Goal: Find specific page/section: Find specific page/section

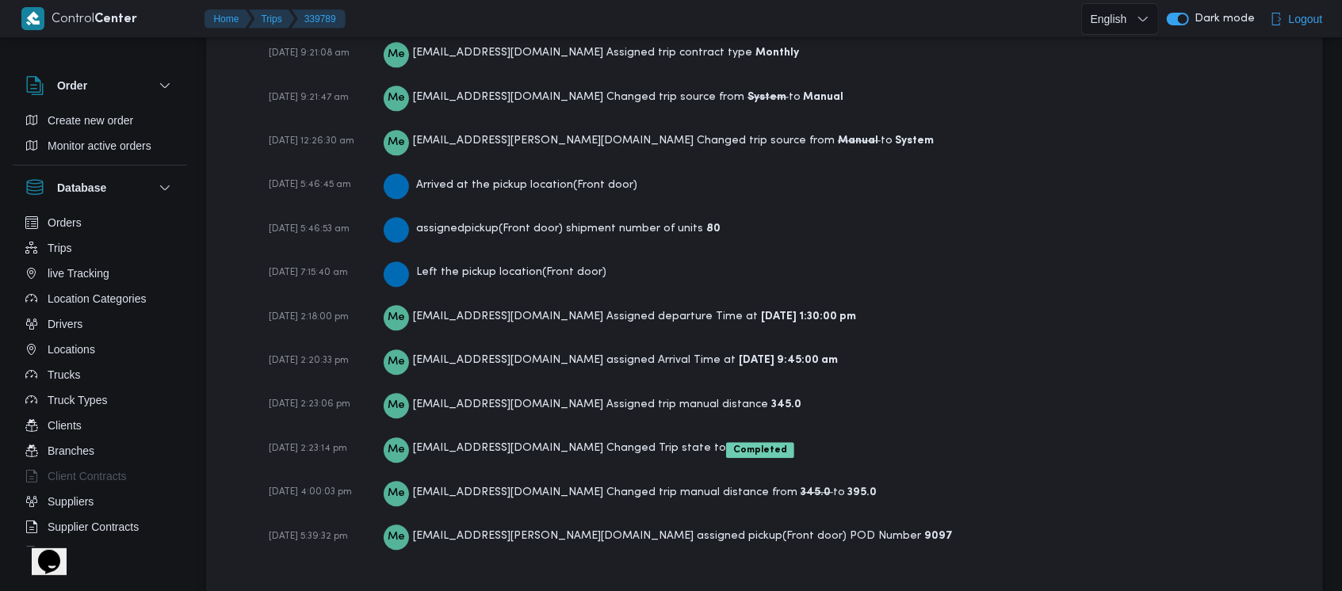
scroll to position [2488, 0]
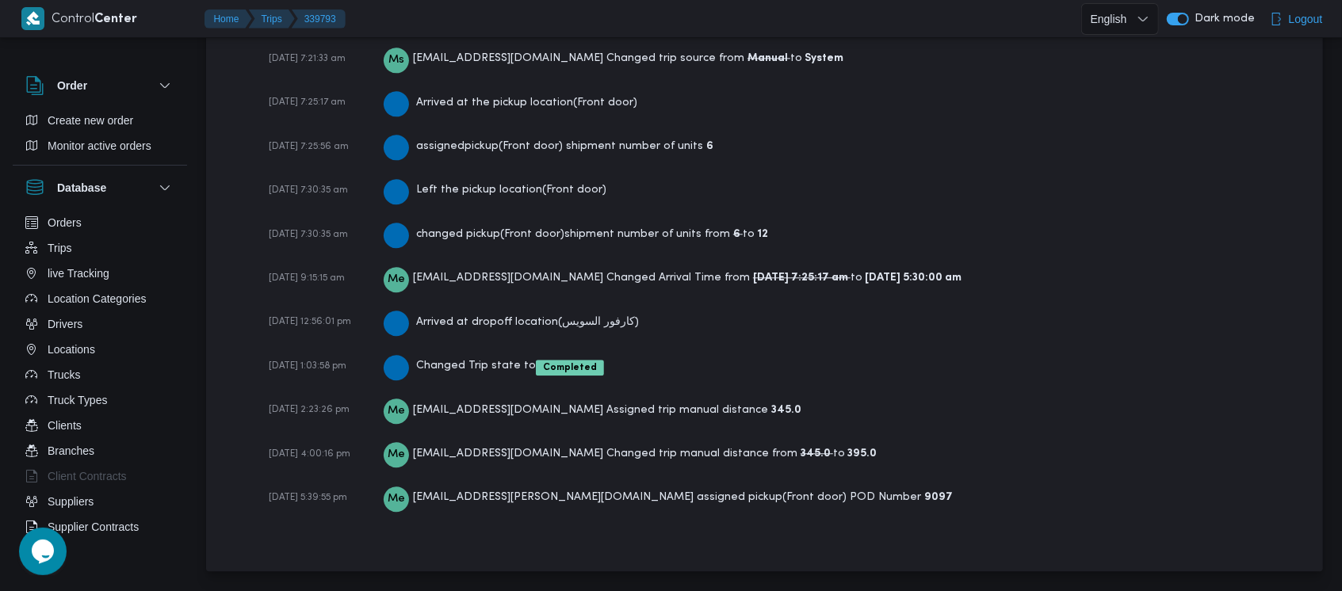
scroll to position [2588, 0]
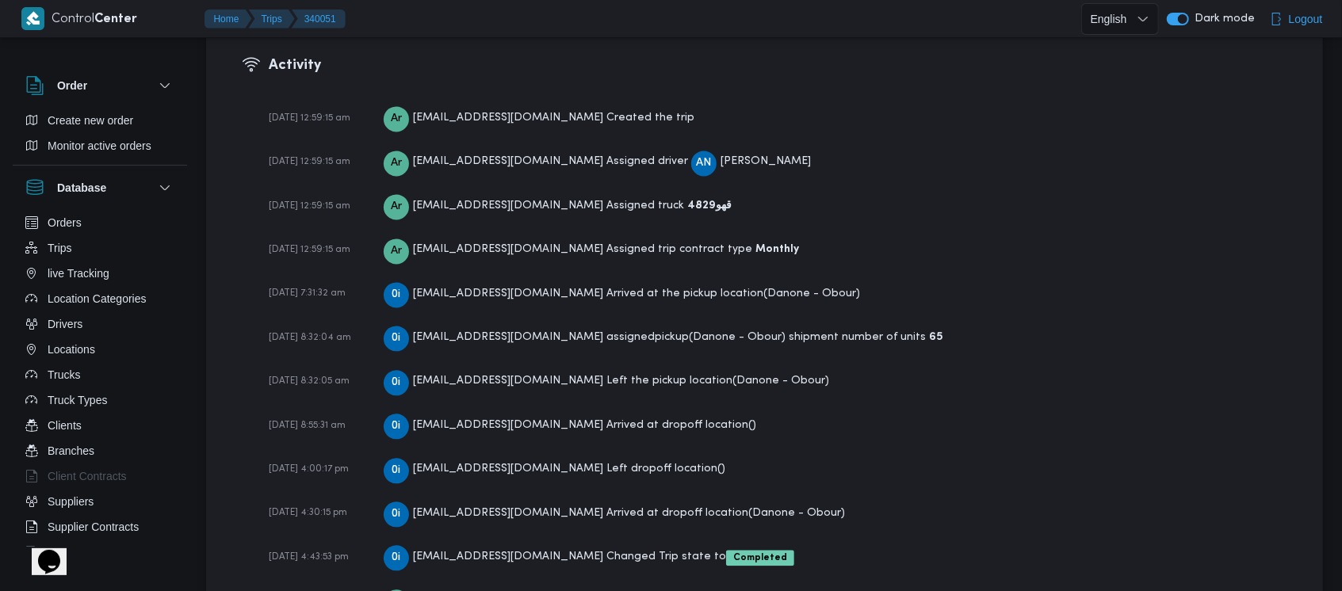
scroll to position [2280, 0]
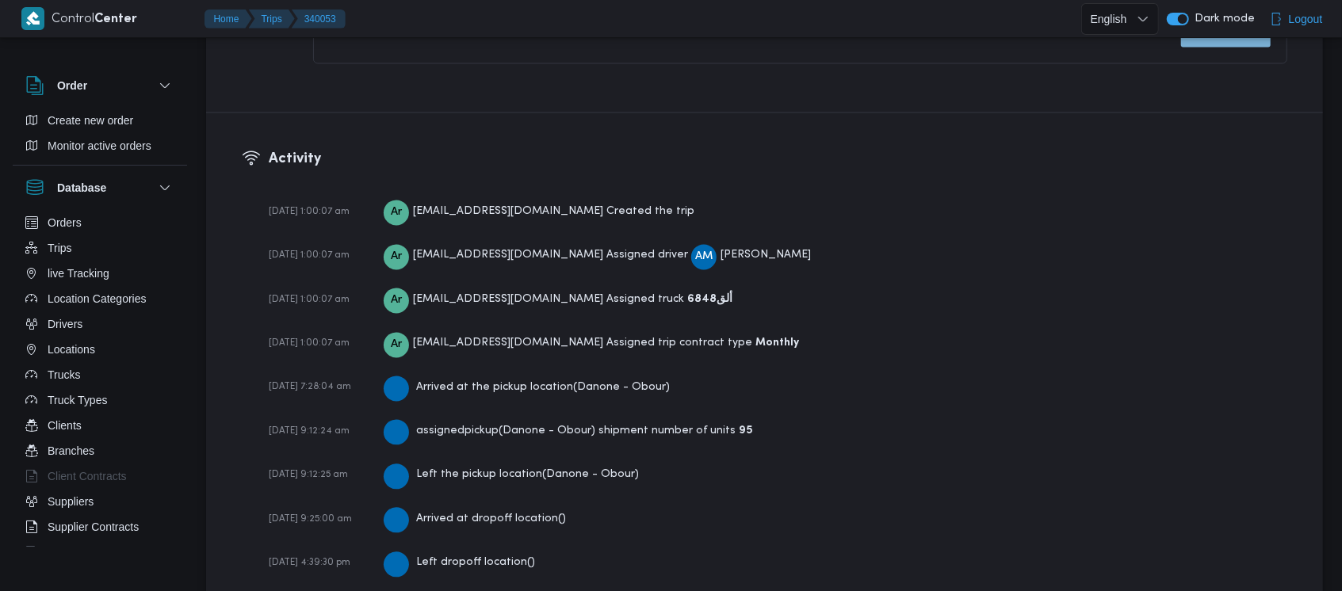
scroll to position [2280, 0]
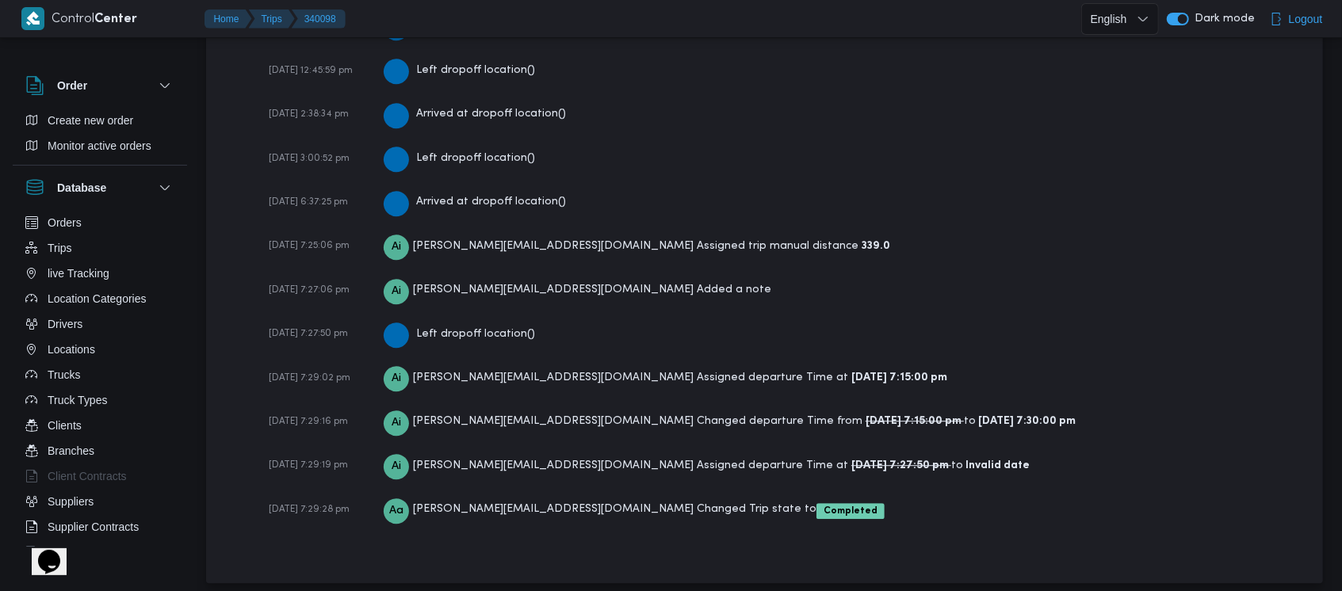
scroll to position [2852, 0]
